Goal: Task Accomplishment & Management: Complete application form

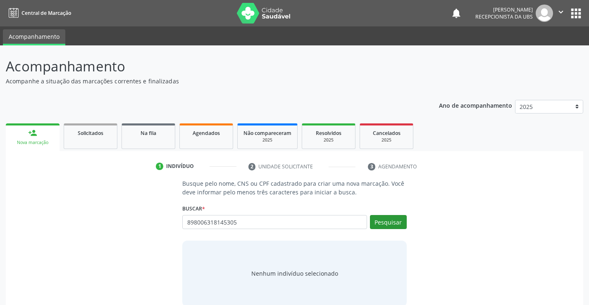
type input "898006318145305"
click at [380, 225] on button "Pesquisar" at bounding box center [388, 222] width 37 height 14
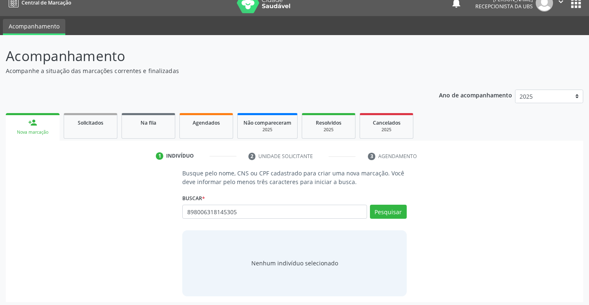
scroll to position [13, 0]
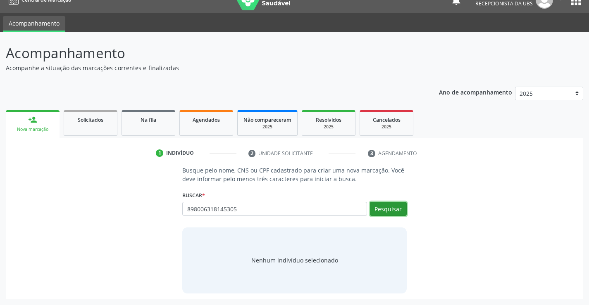
click at [400, 209] on button "Pesquisar" at bounding box center [388, 209] width 37 height 14
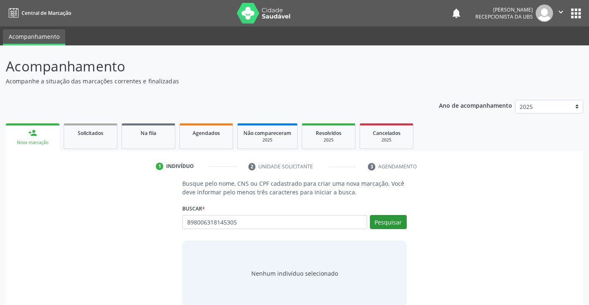
type input "898006318145305"
click at [378, 223] on button "Pesquisar" at bounding box center [388, 222] width 37 height 14
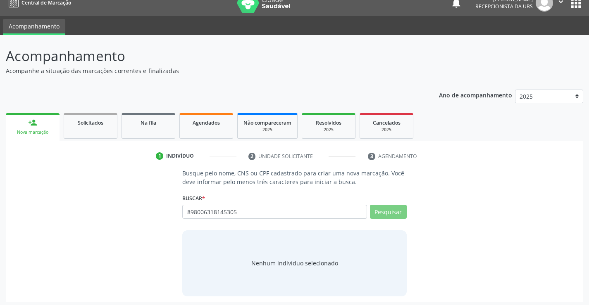
scroll to position [13, 0]
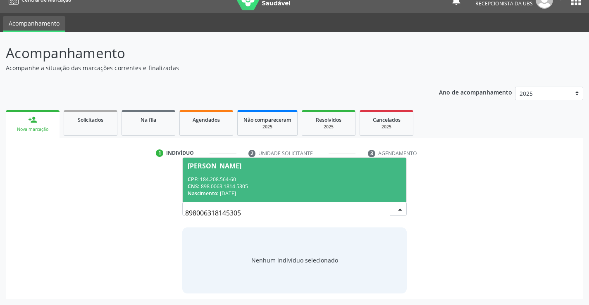
click at [322, 177] on div "CPF: 184.208.564-60" at bounding box center [294, 179] width 213 height 7
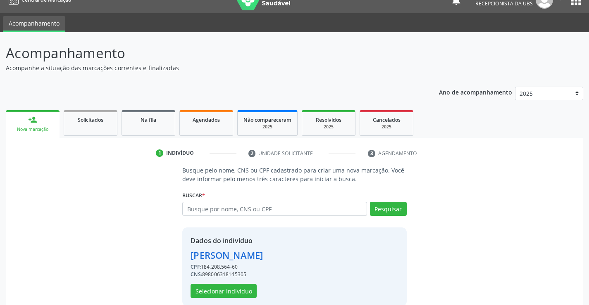
scroll to position [26, 0]
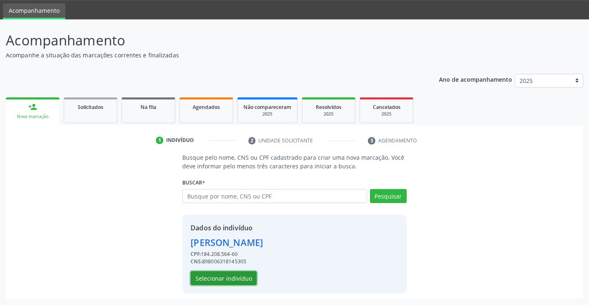
click at [244, 276] on button "Selecionar indivíduo" at bounding box center [224, 279] width 66 height 14
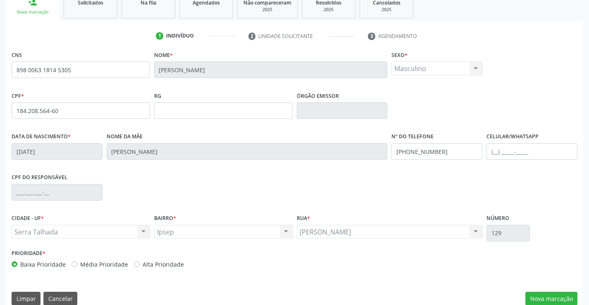
scroll to position [143, 0]
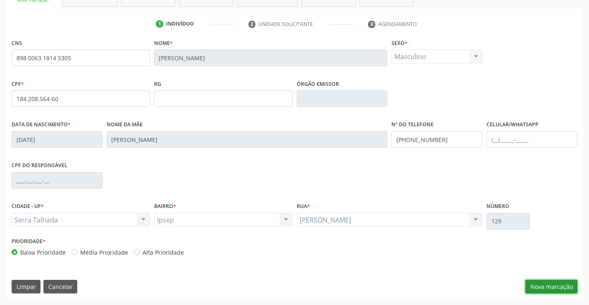
click at [531, 284] on button "Nova marcação" at bounding box center [551, 287] width 52 height 14
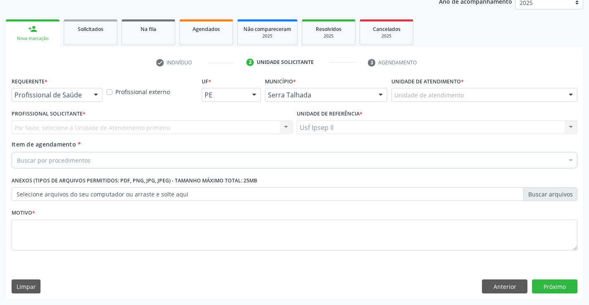
scroll to position [104, 0]
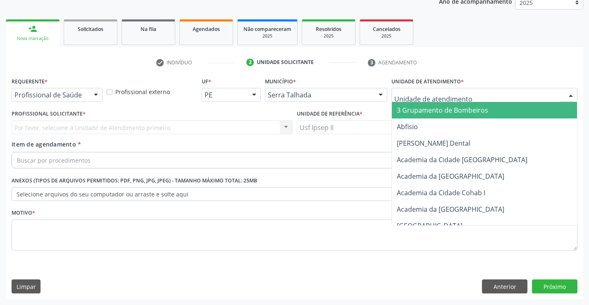
click at [467, 98] on div at bounding box center [484, 95] width 186 height 14
type input "ips"
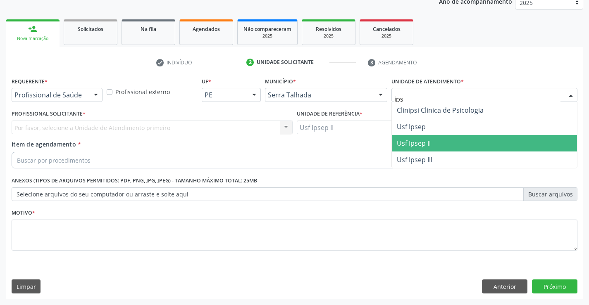
click at [435, 137] on span "Usf Ipsep II" at bounding box center [484, 143] width 185 height 17
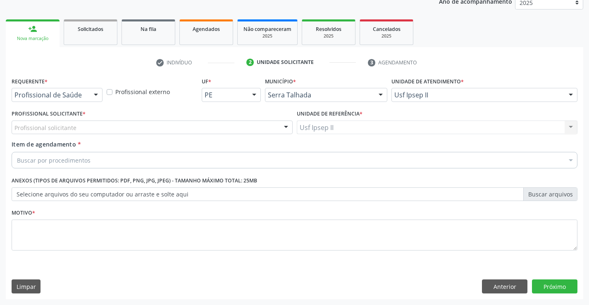
click at [115, 127] on div "Profissional solicitante" at bounding box center [152, 128] width 281 height 14
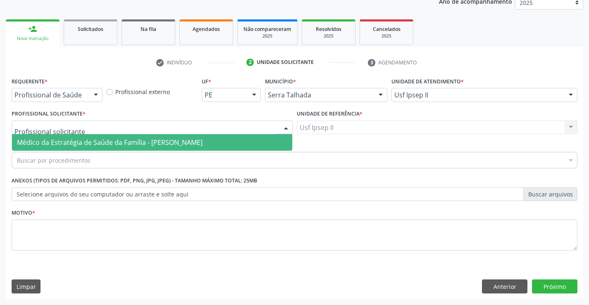
click at [110, 142] on span "Médico da Estratégia de Saúde da Família - [PERSON_NAME]" at bounding box center [110, 142] width 186 height 9
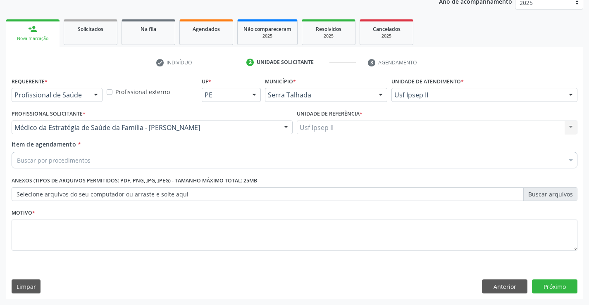
click at [107, 164] on div "Buscar por procedimentos" at bounding box center [295, 160] width 566 height 17
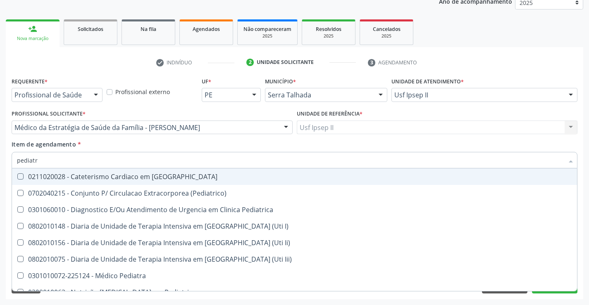
type input "pediatra"
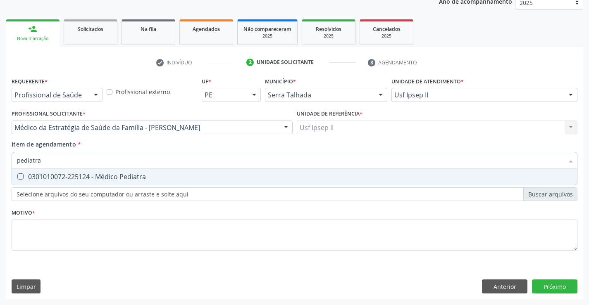
click at [103, 174] on div "0301010072-225124 - Médico Pediatra" at bounding box center [294, 177] width 555 height 7
checkbox Pediatra "true"
click at [60, 255] on div "Requerente * Profissional de Saúde Profissional de Saúde Paciente Nenhum result…" at bounding box center [295, 168] width 566 height 187
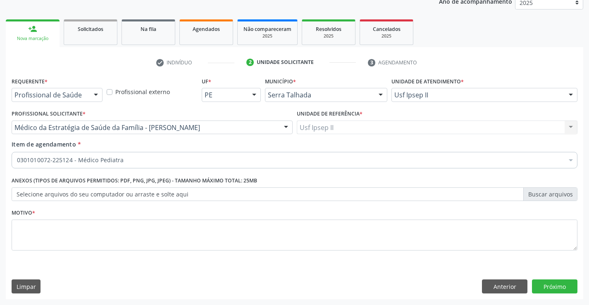
click at [62, 245] on li "Não selecionados" at bounding box center [338, 240] width 653 height 22
drag, startPoint x: 74, startPoint y: 246, endPoint x: 99, endPoint y: 254, distance: 25.7
click at [75, 246] on textarea at bounding box center [295, 235] width 566 height 31
type textarea "a"
click at [537, 287] on button "Próximo" at bounding box center [554, 287] width 45 height 14
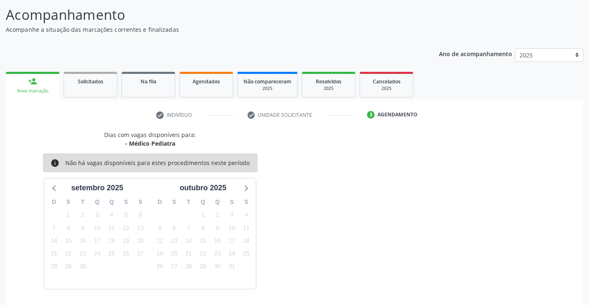
scroll to position [37, 0]
